Goal: Task Accomplishment & Management: Complete application form

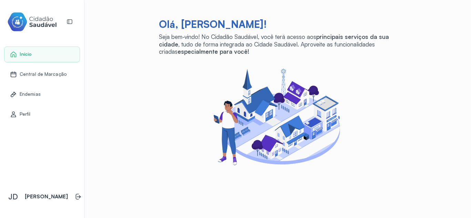
drag, startPoint x: 38, startPoint y: 75, endPoint x: 42, endPoint y: 76, distance: 4.2
click at [38, 75] on span "Central de Marcação" at bounding box center [43, 74] width 47 height 6
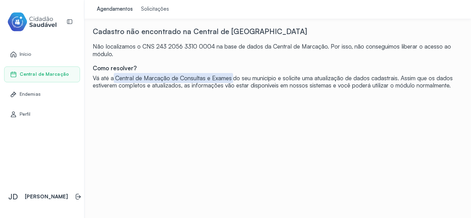
click at [22, 49] on div "Início" at bounding box center [42, 55] width 76 height 16
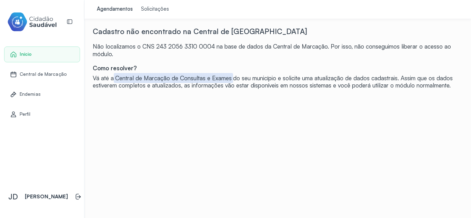
click at [142, 52] on div "Não localizamos o CNS 243 2056 3310 0004 na base de dados da Central de Marcaçã…" at bounding box center [278, 50] width 370 height 15
drag, startPoint x: 108, startPoint y: 53, endPoint x: 91, endPoint y: 45, distance: 19.0
click at [93, 45] on div "Não localizamos o CNS 243 2056 3310 0004 na base de dados da Central de Marcaçã…" at bounding box center [278, 50] width 370 height 15
click at [113, 61] on div "Cadastro não encontrado na Central de Marcação Não localizamos o CNS 243 2056 3…" at bounding box center [278, 58] width 370 height 62
click at [116, 58] on div "Cadastro não encontrado na Central de Marcação Não localizamos o CNS 243 2056 3…" at bounding box center [278, 58] width 370 height 62
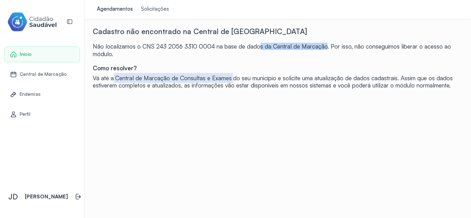
drag, startPoint x: 244, startPoint y: 46, endPoint x: 310, endPoint y: 44, distance: 66.3
click at [310, 44] on div "Não localizamos o CNS 243 2056 3310 0004 na base de dados da Central de Marcaçã…" at bounding box center [278, 50] width 370 height 15
